Goal: Task Accomplishment & Management: Complete application form

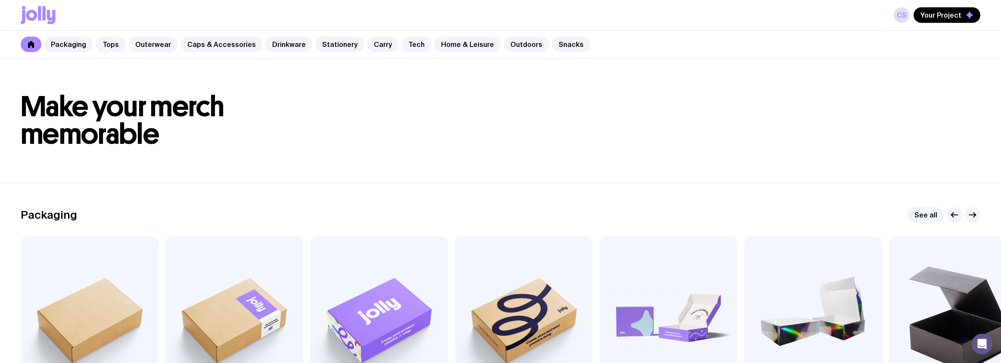
click at [900, 19] on link "CS" at bounding box center [902, 15] width 16 height 16
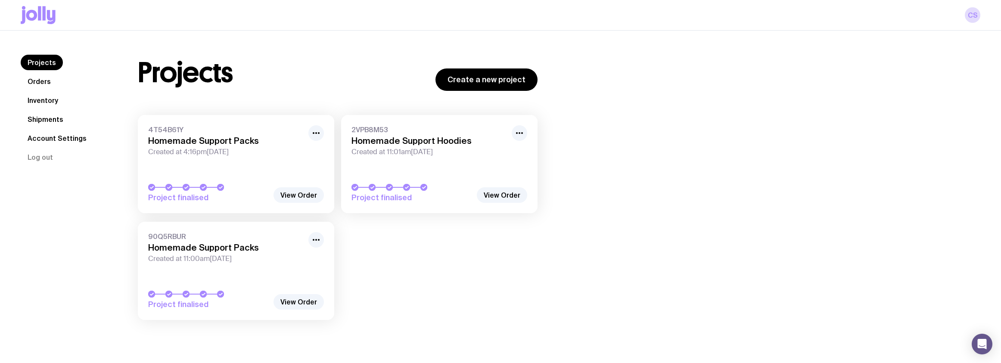
click at [62, 123] on link "Shipments" at bounding box center [46, 120] width 50 height 16
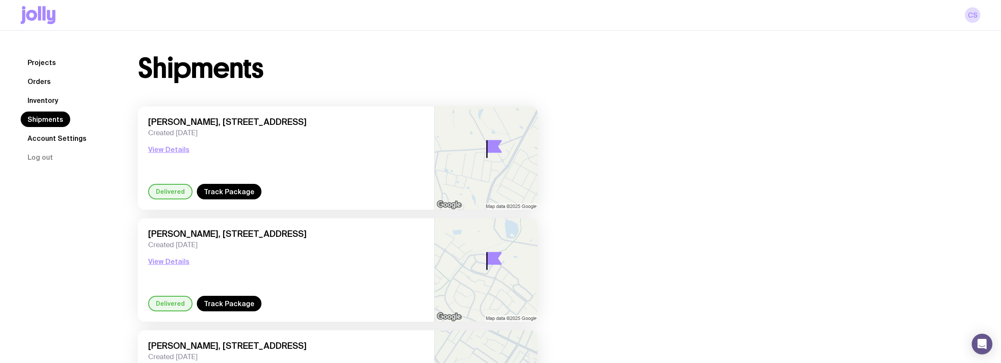
click at [47, 65] on link "Projects" at bounding box center [42, 63] width 42 height 16
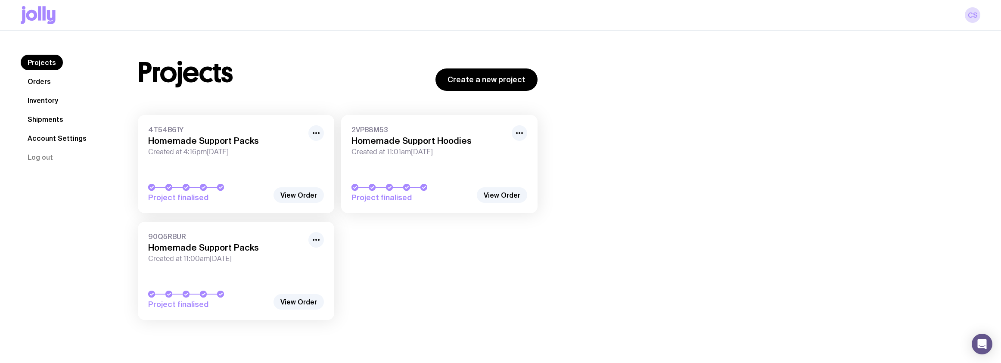
click at [40, 102] on link "Inventory" at bounding box center [43, 101] width 44 height 16
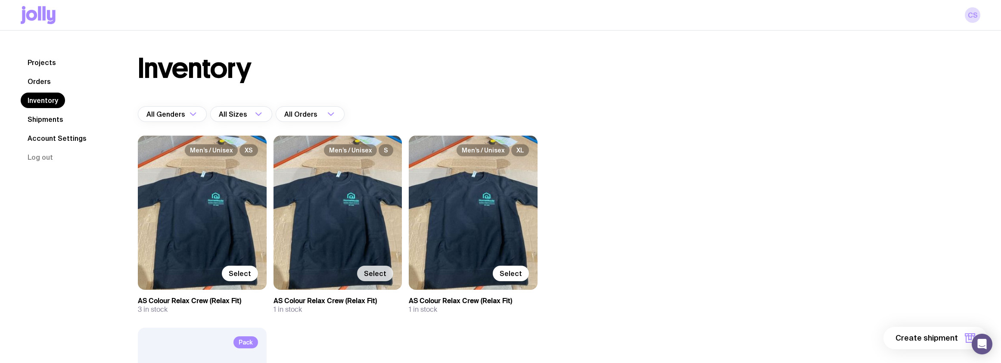
click at [370, 271] on span "Select" at bounding box center [375, 273] width 22 height 9
click at [0, 0] on input "Select" at bounding box center [0, 0] width 0 height 0
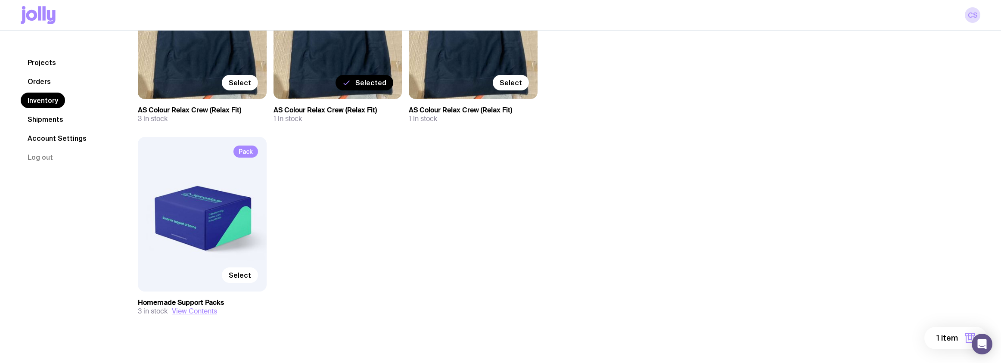
scroll to position [202, 0]
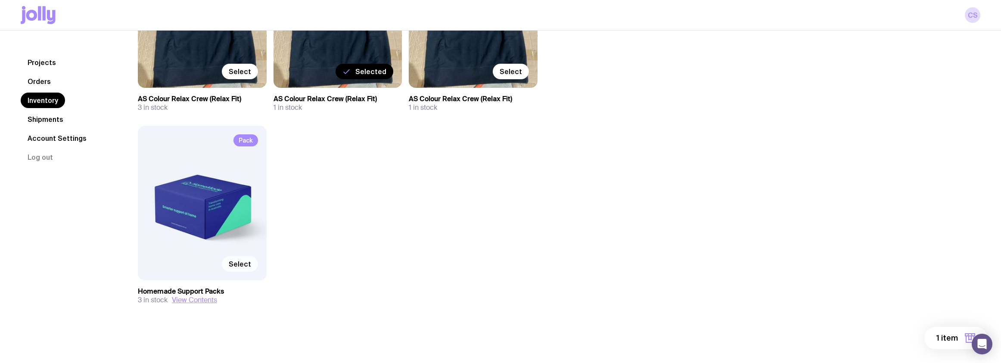
click at [241, 264] on span "Select" at bounding box center [240, 264] width 22 height 9
click at [0, 0] on input "Select" at bounding box center [0, 0] width 0 height 0
click at [934, 333] on span "2 items" at bounding box center [944, 338] width 28 height 10
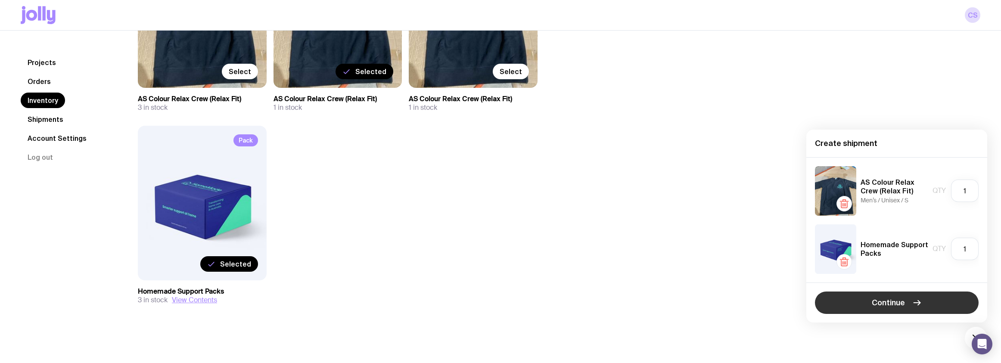
click at [867, 301] on button "Continue" at bounding box center [897, 303] width 164 height 22
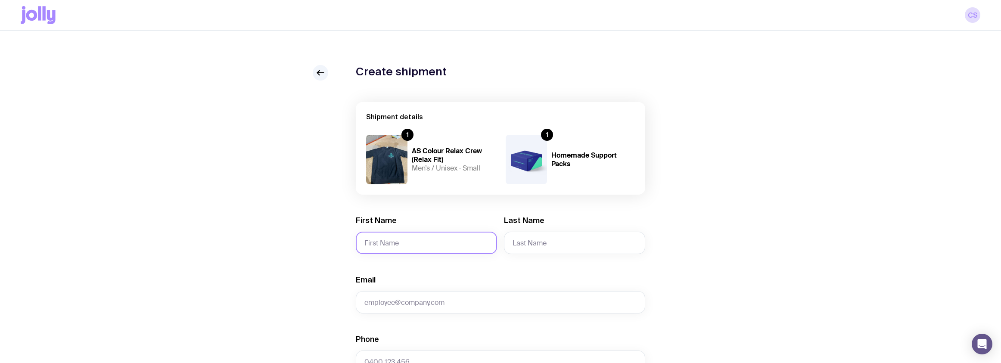
click at [429, 249] on input "First Name" at bounding box center [426, 243] width 141 height 22
type input "[PERSON_NAME]"
drag, startPoint x: 396, startPoint y: 305, endPoint x: 397, endPoint y: 297, distance: 7.9
click at [396, 305] on input "Email" at bounding box center [500, 302] width 289 height 22
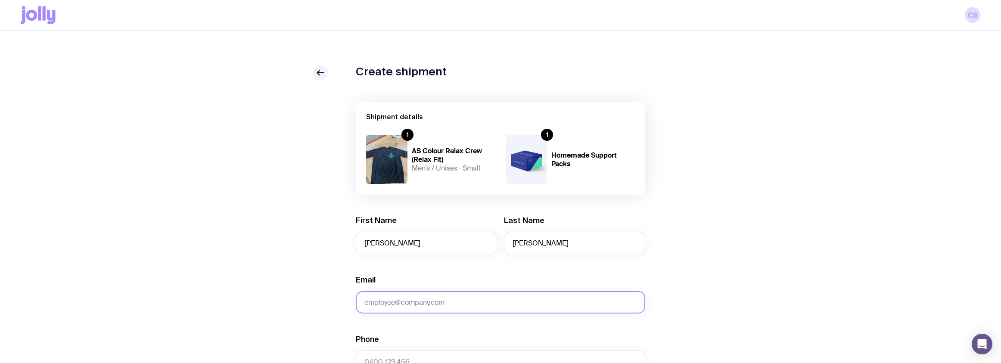
paste input "[PERSON_NAME][EMAIL_ADDRESS][PERSON_NAME][DOMAIN_NAME]"
type input "[PERSON_NAME][EMAIL_ADDRESS][PERSON_NAME][DOMAIN_NAME]"
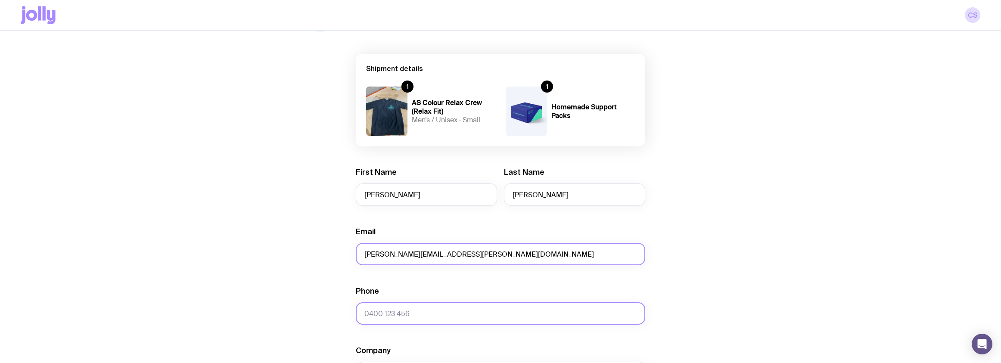
scroll to position [86, 0]
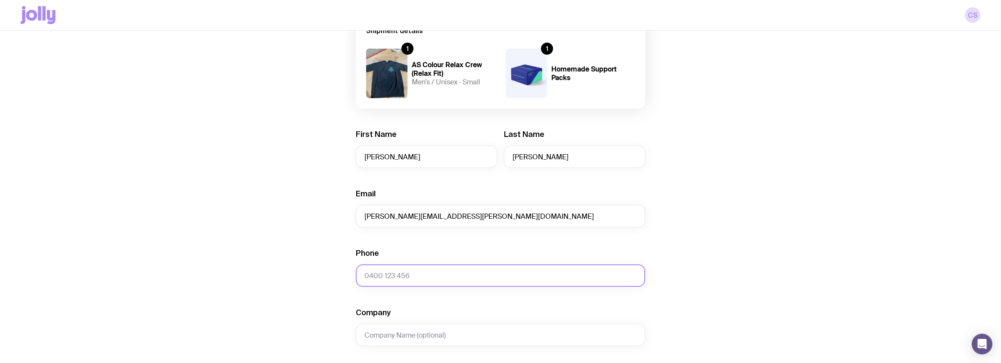
click at [386, 276] on input "Phone" at bounding box center [500, 275] width 289 height 22
paste input "0450 231 410"
type input "0450 231 410"
click at [395, 335] on input "Company" at bounding box center [500, 335] width 289 height 22
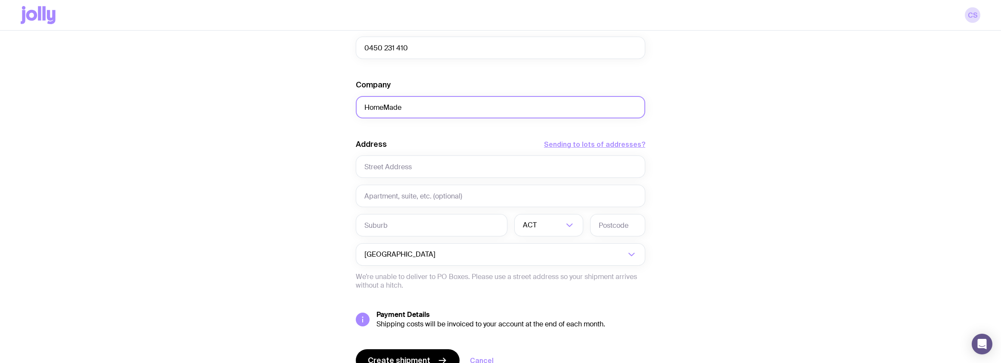
scroll to position [345, 0]
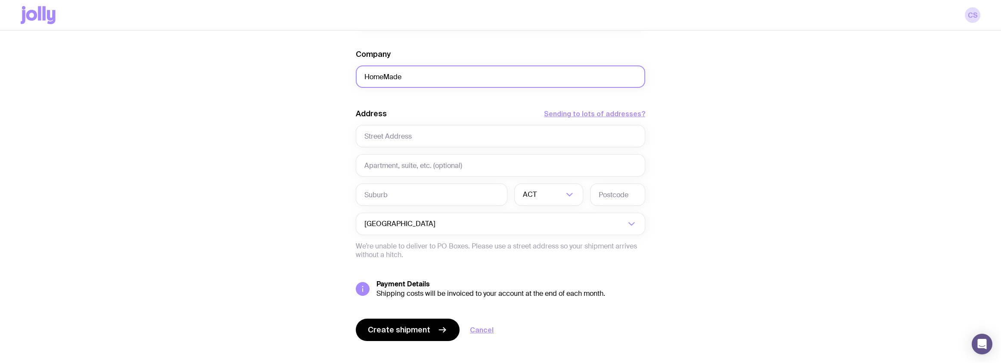
type input "HomeMade"
click at [395, 139] on input "text" at bounding box center [500, 136] width 289 height 22
paste input "[STREET_ADDRESS]"
drag, startPoint x: 372, startPoint y: 137, endPoint x: 360, endPoint y: 135, distance: 12.7
click at [360, 135] on input "[STREET_ADDRESS]" at bounding box center [500, 136] width 289 height 22
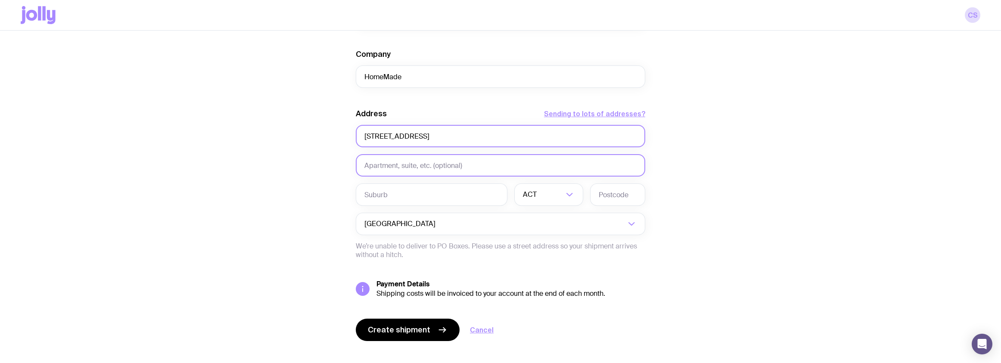
type input "[STREET_ADDRESS]"
click at [386, 158] on input "text" at bounding box center [500, 165] width 289 height 22
paste input "7E"
type input "7E"
drag, startPoint x: 371, startPoint y: 137, endPoint x: 414, endPoint y: 135, distance: 42.7
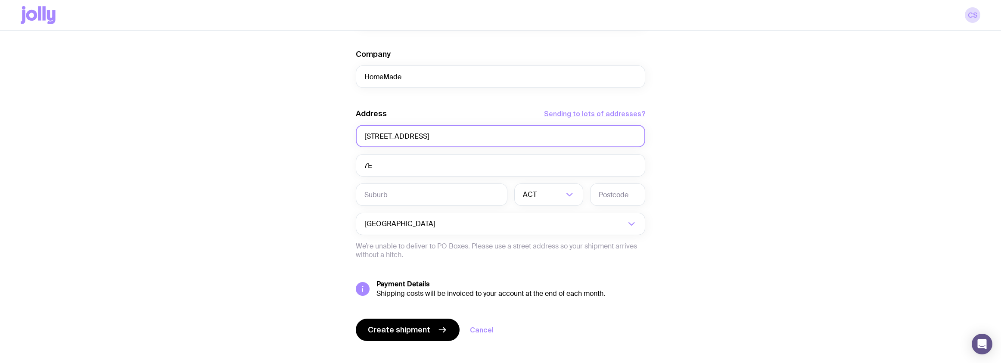
click at [330, 136] on div "Create shipment Shipment details 1 AS Colour Relax Crew (Relax Fit) Men’s / Uni…" at bounding box center [501, 47] width 960 height 655
drag, startPoint x: 465, startPoint y: 135, endPoint x: 423, endPoint y: 139, distance: 42.8
click at [423, 139] on input "[STREET_ADDRESS]" at bounding box center [500, 136] width 289 height 22
type input "[STREET_ADDRESS]"
click at [407, 193] on input "text" at bounding box center [432, 194] width 152 height 22
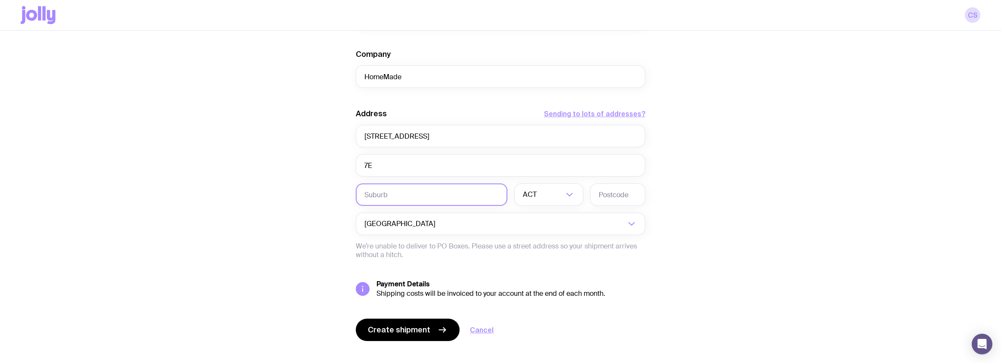
paste input "[GEOGRAPHIC_DATA]"
type input "[GEOGRAPHIC_DATA]"
drag, startPoint x: 440, startPoint y: 137, endPoint x: 413, endPoint y: 136, distance: 27.6
click at [413, 136] on input "[STREET_ADDRESS]" at bounding box center [500, 136] width 289 height 22
click at [544, 197] on input "Search for option" at bounding box center [543, 194] width 40 height 22
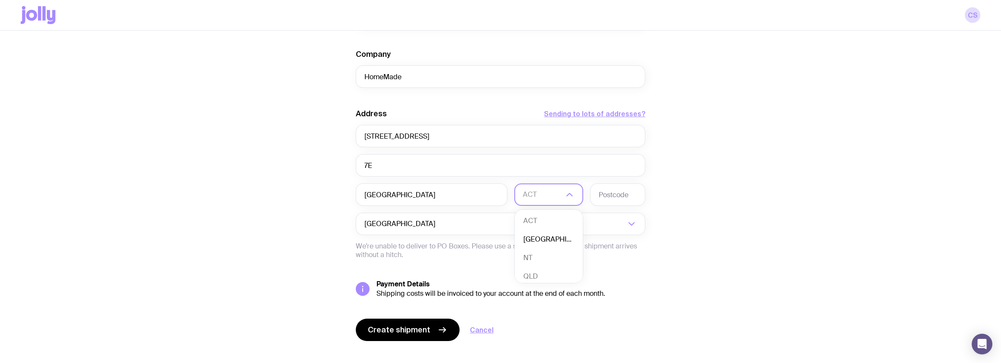
click at [547, 235] on li "[GEOGRAPHIC_DATA]" at bounding box center [549, 239] width 68 height 19
click at [607, 194] on input "text" at bounding box center [617, 194] width 55 height 22
type input "2033"
click at [487, 141] on input "[STREET_ADDRESS]" at bounding box center [500, 136] width 289 height 22
drag, startPoint x: 483, startPoint y: 138, endPoint x: 422, endPoint y: 139, distance: 60.7
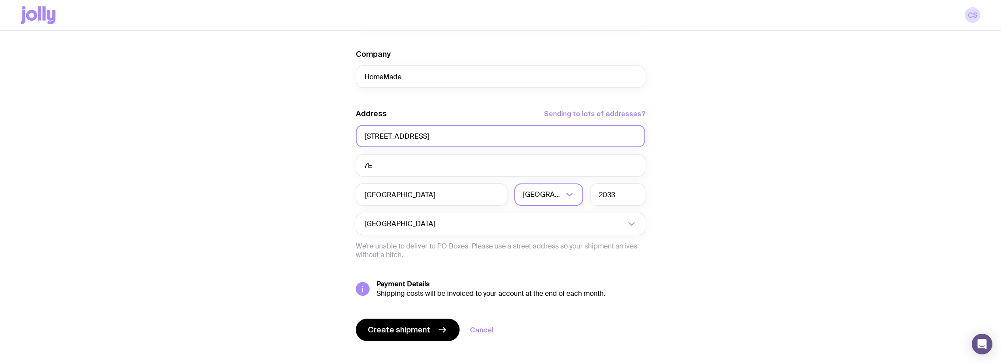
click at [422, 139] on input "[STREET_ADDRESS]" at bounding box center [500, 136] width 289 height 22
type input "3-5 Anzac Parade"
click at [311, 204] on div "Create shipment Shipment details 1 AS Colour Relax Crew (Relax Fit) Men’s / Uni…" at bounding box center [501, 47] width 960 height 655
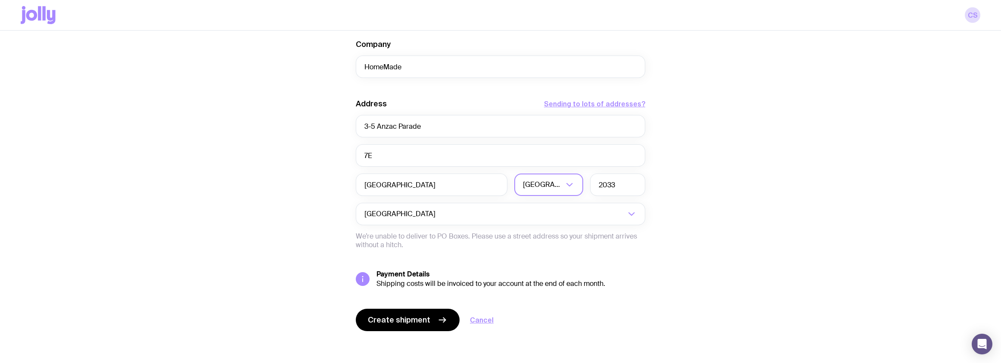
scroll to position [357, 0]
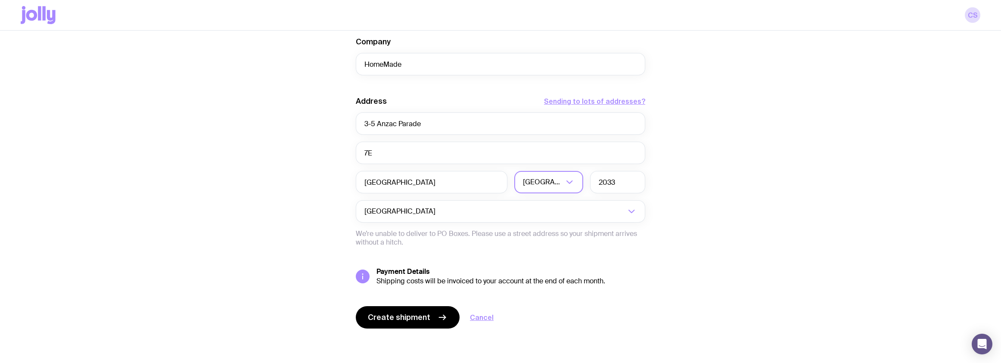
drag, startPoint x: 367, startPoint y: 316, endPoint x: 343, endPoint y: 302, distance: 27.8
click at [367, 317] on button "Create shipment" at bounding box center [408, 317] width 104 height 22
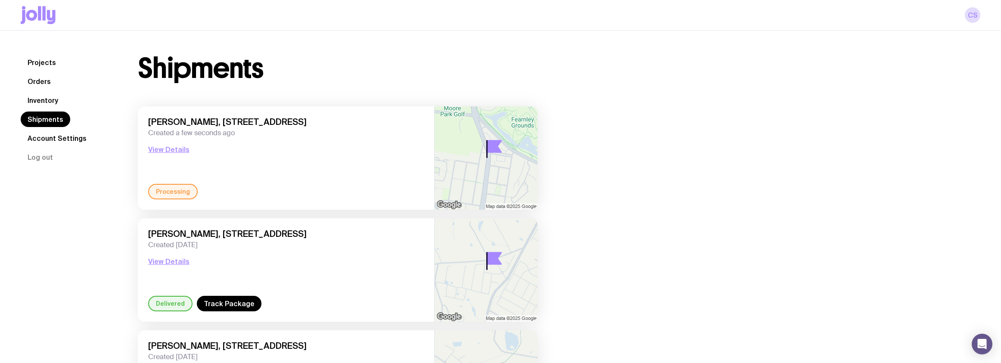
click at [42, 84] on link "Orders" at bounding box center [39, 82] width 37 height 16
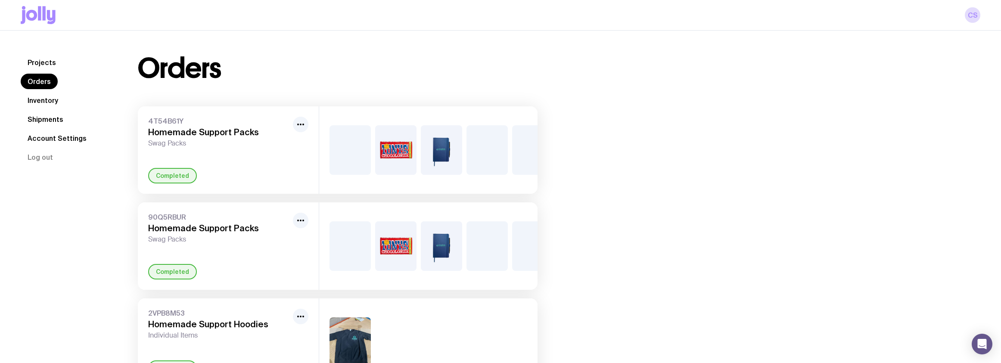
click at [40, 72] on nav "Projects Orders Inventory Shipments Account Settings Log out" at bounding box center [69, 110] width 96 height 110
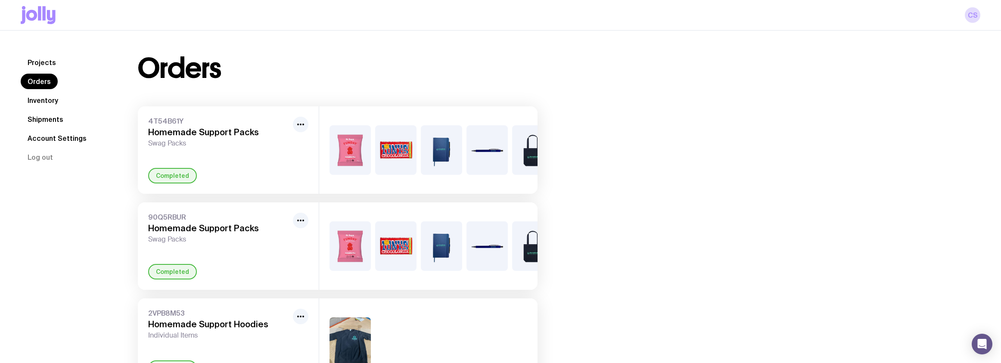
click at [33, 64] on link "Projects" at bounding box center [42, 63] width 42 height 16
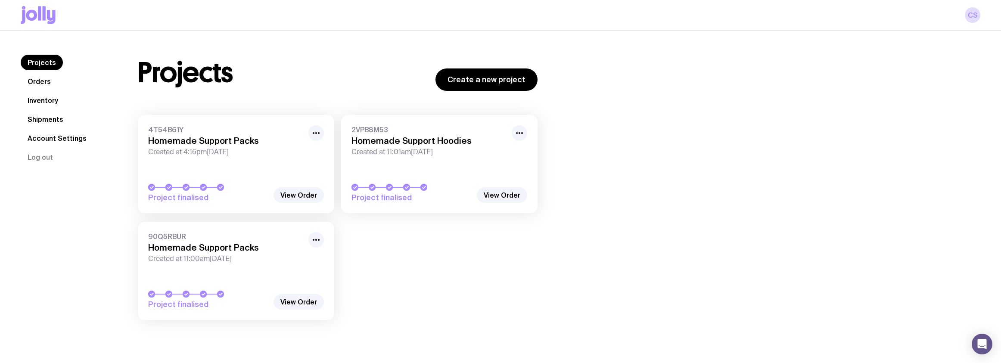
click at [981, 20] on div "CS" at bounding box center [500, 15] width 1001 height 31
click at [976, 21] on link "CS" at bounding box center [973, 15] width 16 height 16
click at [971, 18] on link "CS" at bounding box center [973, 15] width 16 height 16
drag, startPoint x: 971, startPoint y: 2, endPoint x: 46, endPoint y: 141, distance: 935.6
click at [46, 141] on link "Account Settings" at bounding box center [57, 139] width 73 height 16
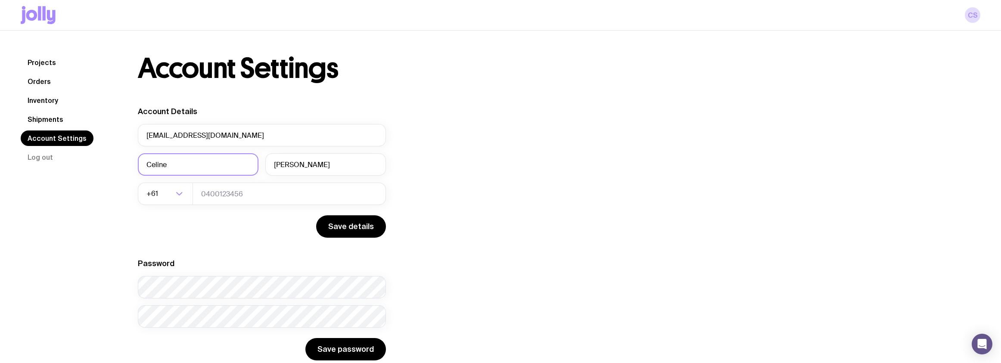
click at [145, 161] on input "Celine" at bounding box center [198, 164] width 121 height 22
type input "(active) Celine"
click at [348, 354] on button "Save password" at bounding box center [345, 349] width 81 height 22
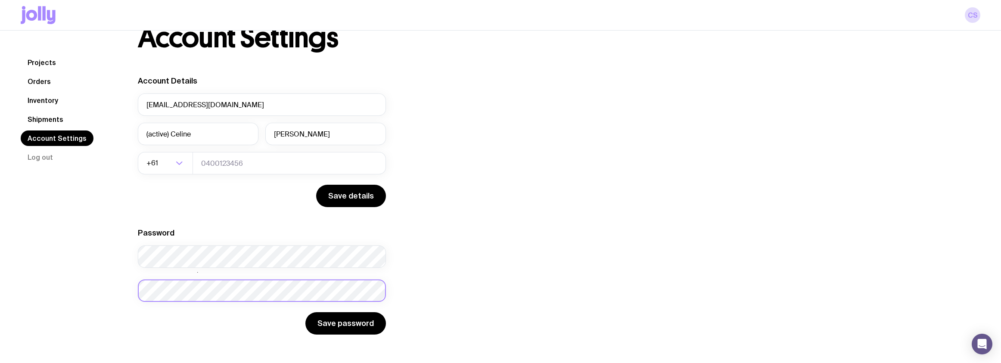
scroll to position [31, 0]
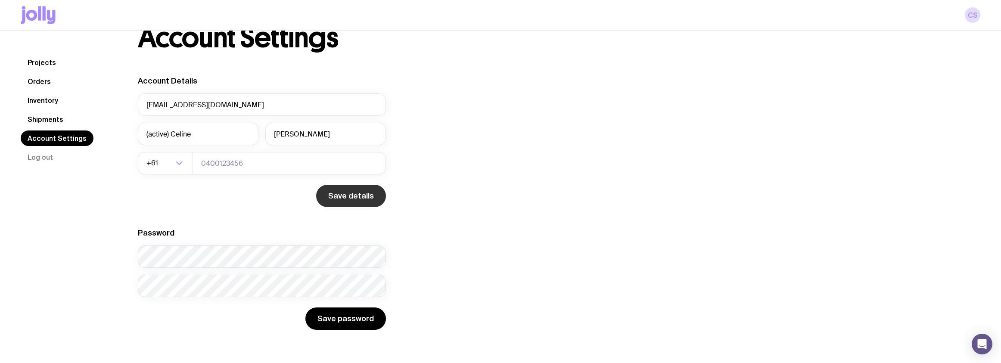
click at [347, 206] on button "Save details" at bounding box center [351, 196] width 70 height 22
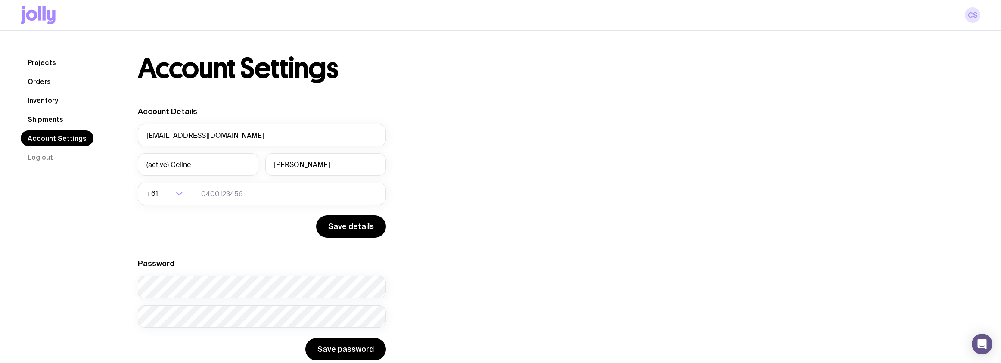
click at [969, 16] on link "CS" at bounding box center [973, 15] width 16 height 16
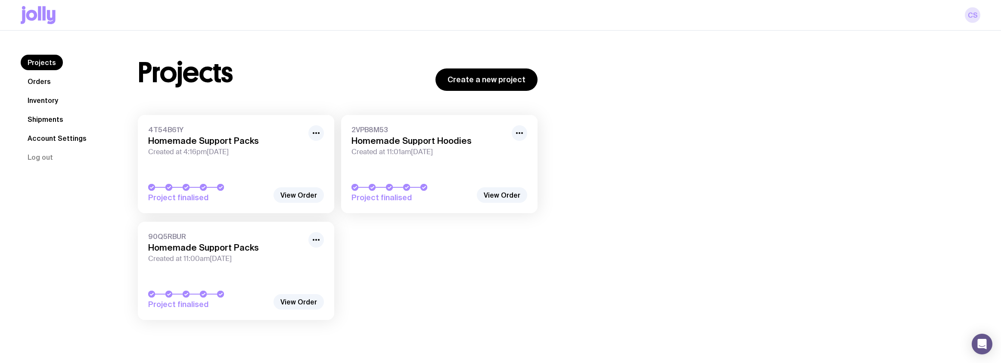
click at [971, 17] on link "CS" at bounding box center [973, 15] width 16 height 16
click at [972, 16] on link "CS" at bounding box center [973, 15] width 16 height 16
drag, startPoint x: 34, startPoint y: 137, endPoint x: 239, endPoint y: 120, distance: 206.5
click at [34, 137] on link "Account Settings" at bounding box center [57, 139] width 73 height 16
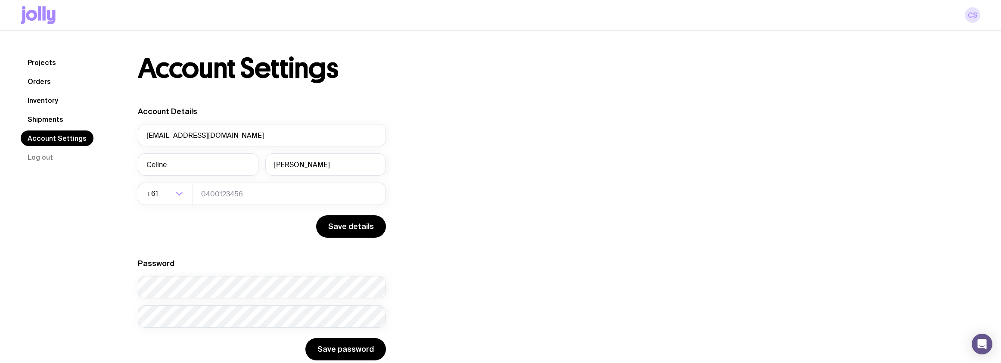
click at [972, 14] on link "CS" at bounding box center [973, 15] width 16 height 16
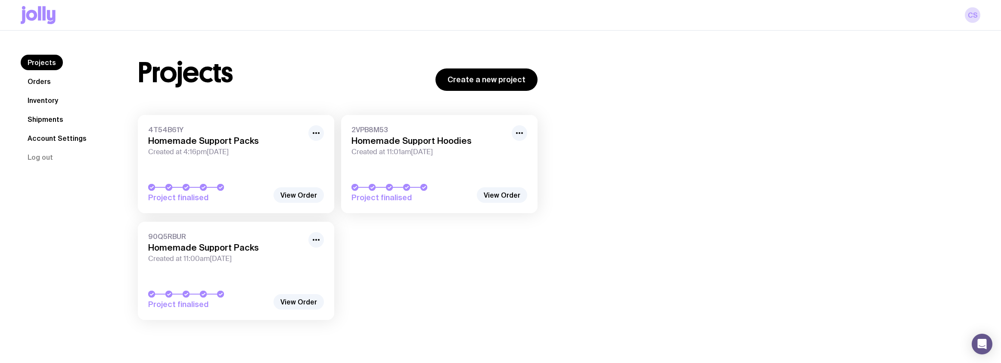
click at [41, 159] on button "Log out" at bounding box center [40, 157] width 39 height 16
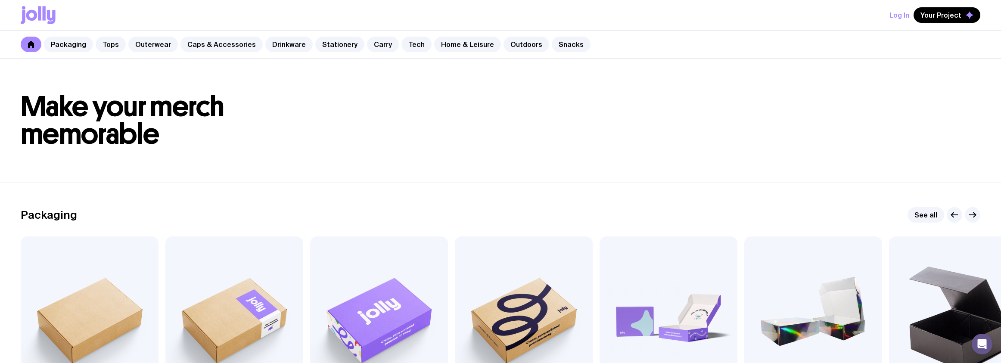
click at [903, 16] on button "Log In" at bounding box center [899, 15] width 20 height 16
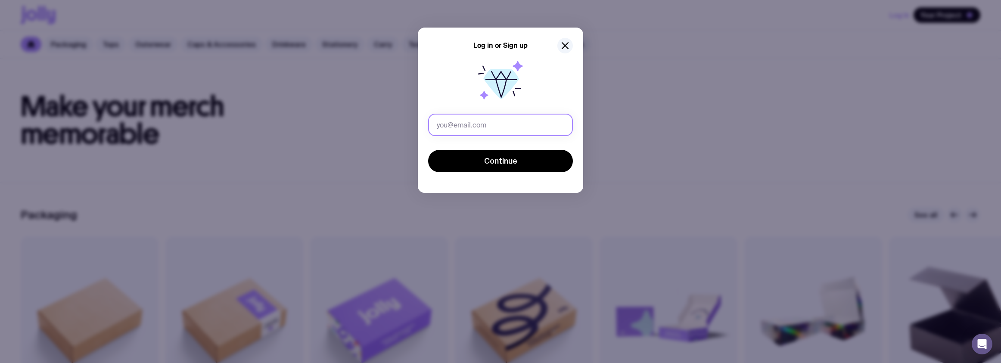
click at [504, 130] on input "text" at bounding box center [500, 125] width 145 height 22
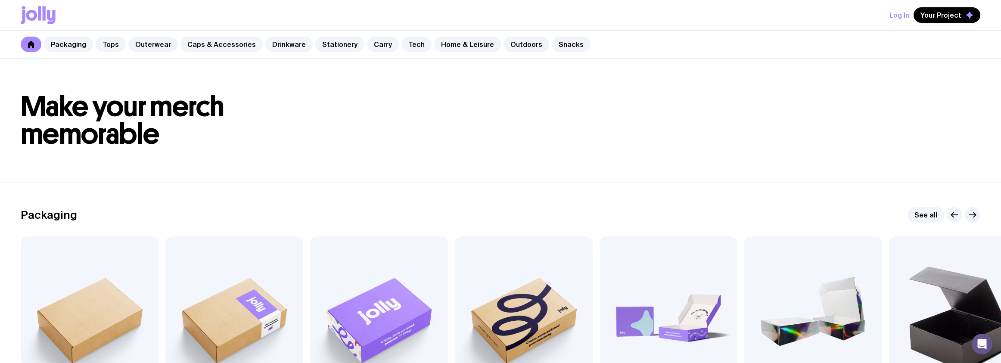
click at [897, 18] on button "Log In" at bounding box center [899, 15] width 20 height 16
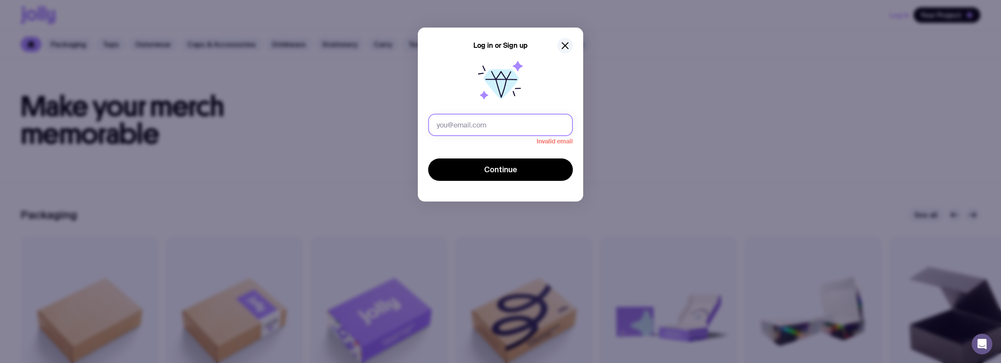
type input "[PERSON_NAME][EMAIL_ADDRESS][DOMAIN_NAME]"
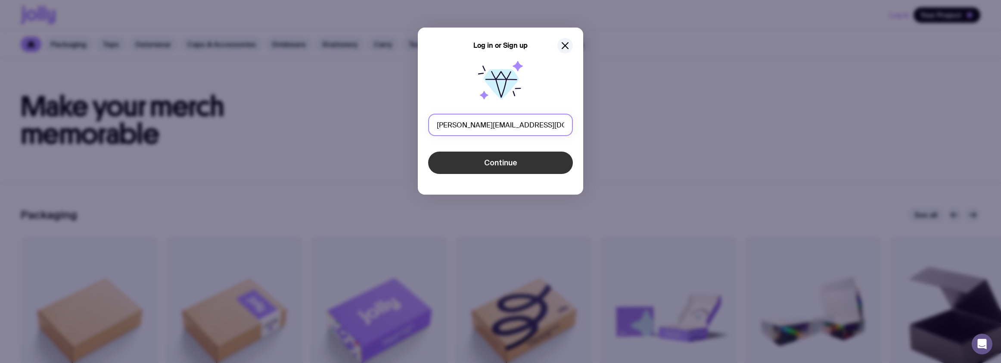
scroll to position [0, 5]
click at [488, 165] on span "Continue" at bounding box center [500, 161] width 33 height 10
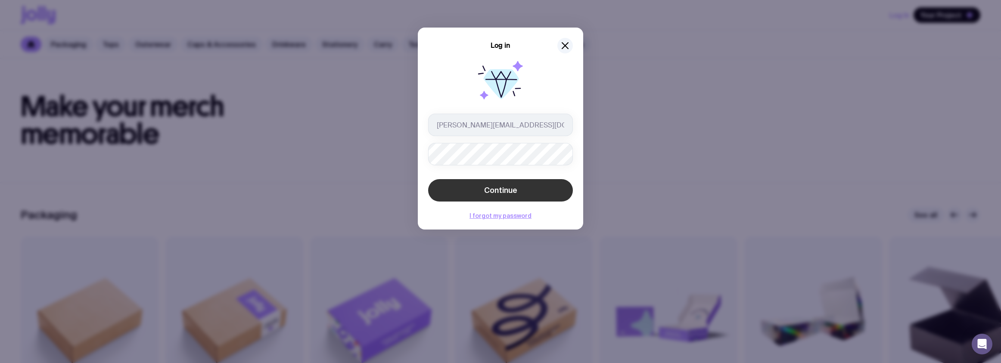
click at [486, 185] on button "Continue" at bounding box center [500, 190] width 145 height 22
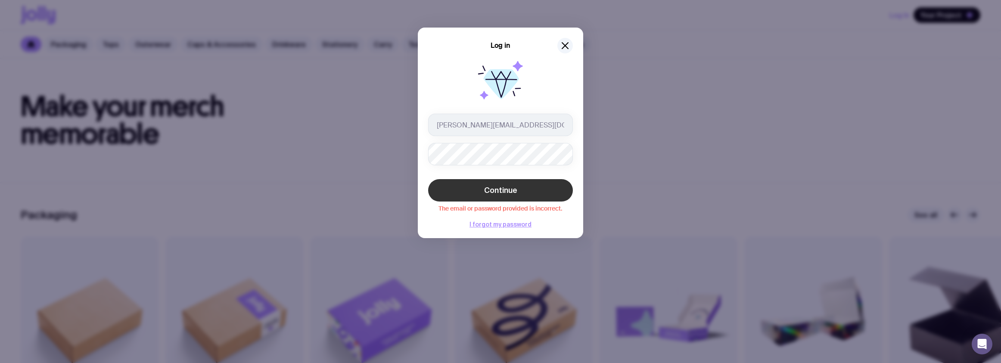
click at [453, 190] on button "Continue" at bounding box center [500, 190] width 145 height 22
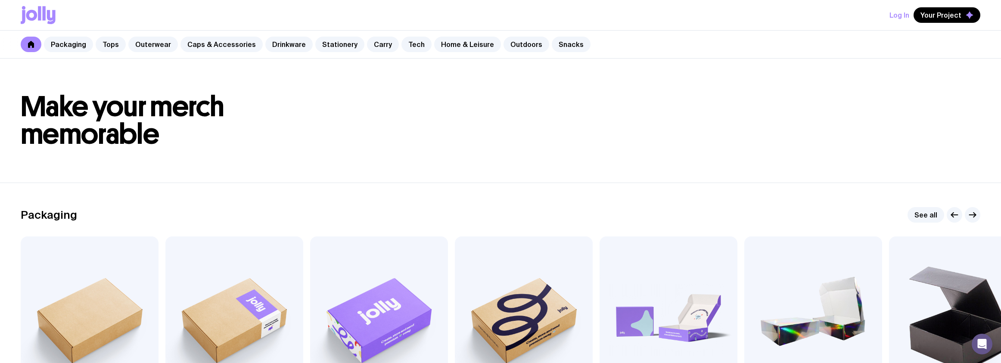
click at [903, 18] on button "Log In" at bounding box center [899, 15] width 20 height 16
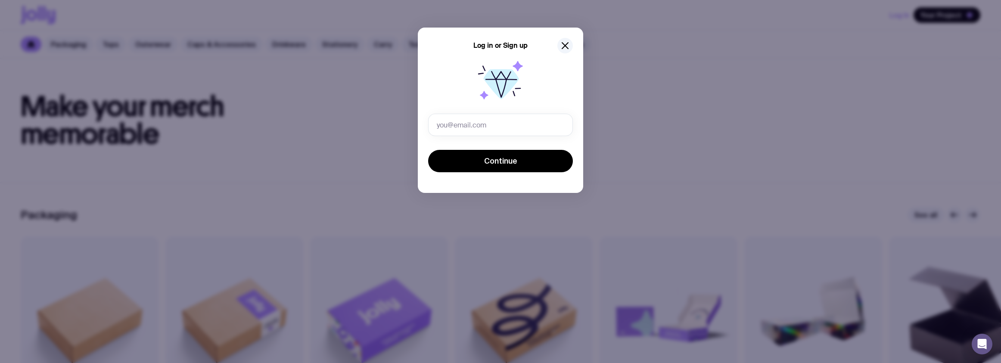
type input "[PERSON_NAME][EMAIL_ADDRESS][DOMAIN_NAME]"
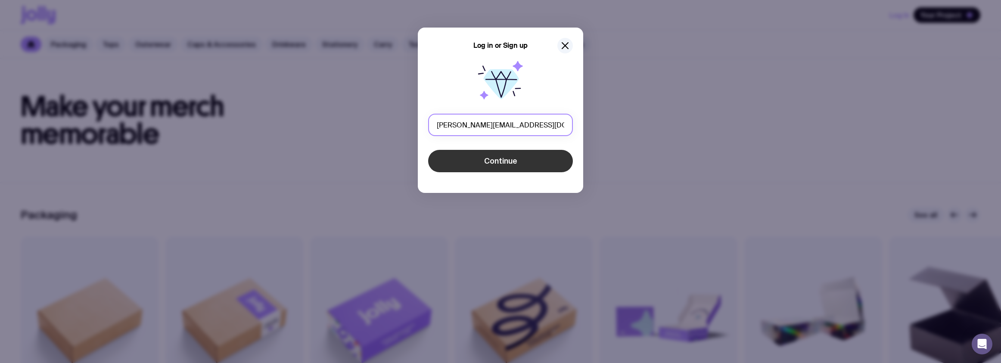
scroll to position [0, 5]
click at [454, 155] on button "Continue" at bounding box center [500, 161] width 145 height 22
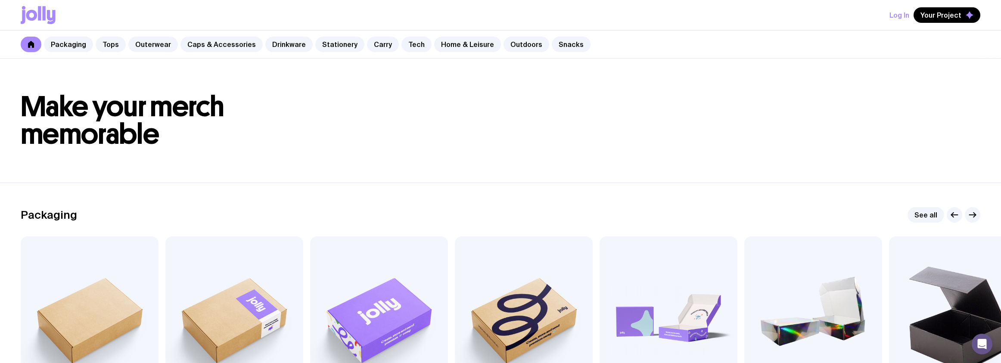
click at [904, 19] on button "Log In" at bounding box center [899, 15] width 20 height 16
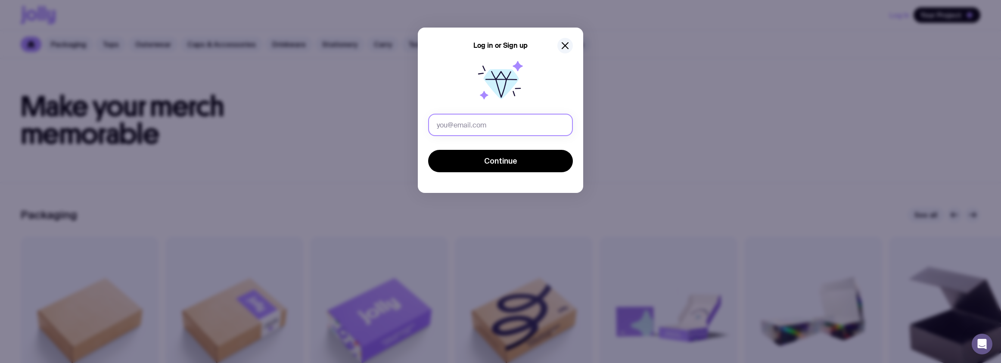
click at [452, 132] on input "text" at bounding box center [500, 125] width 145 height 22
click at [525, 124] on input "text" at bounding box center [500, 125] width 145 height 22
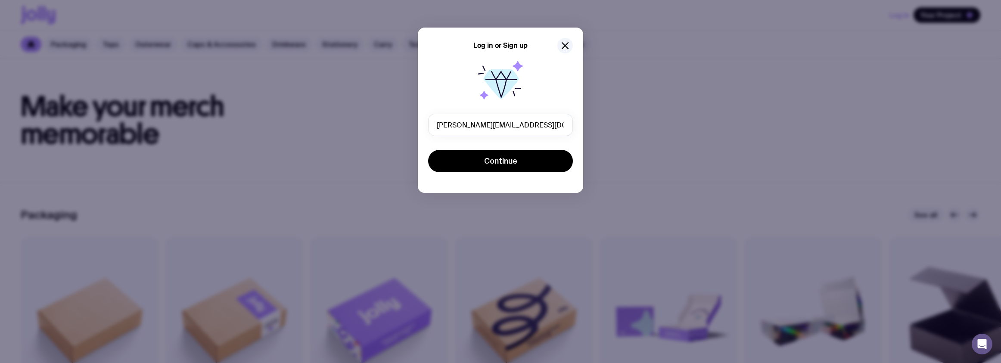
type input "[PERSON_NAME][EMAIL_ADDRESS][DOMAIN_NAME]"
click at [472, 154] on button "Continue" at bounding box center [500, 161] width 145 height 22
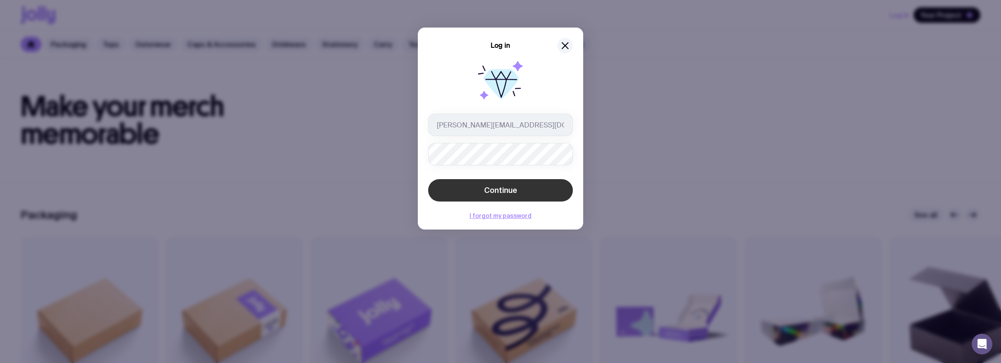
click at [566, 194] on button "Continue" at bounding box center [500, 190] width 145 height 22
